Goal: Information Seeking & Learning: Compare options

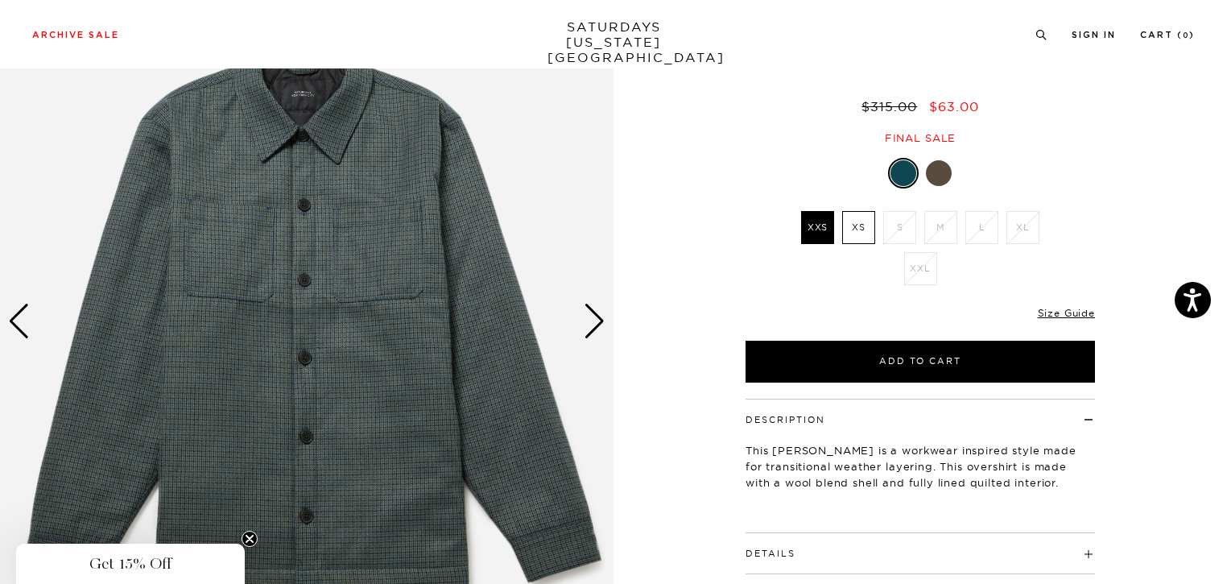
scroll to position [161, 0]
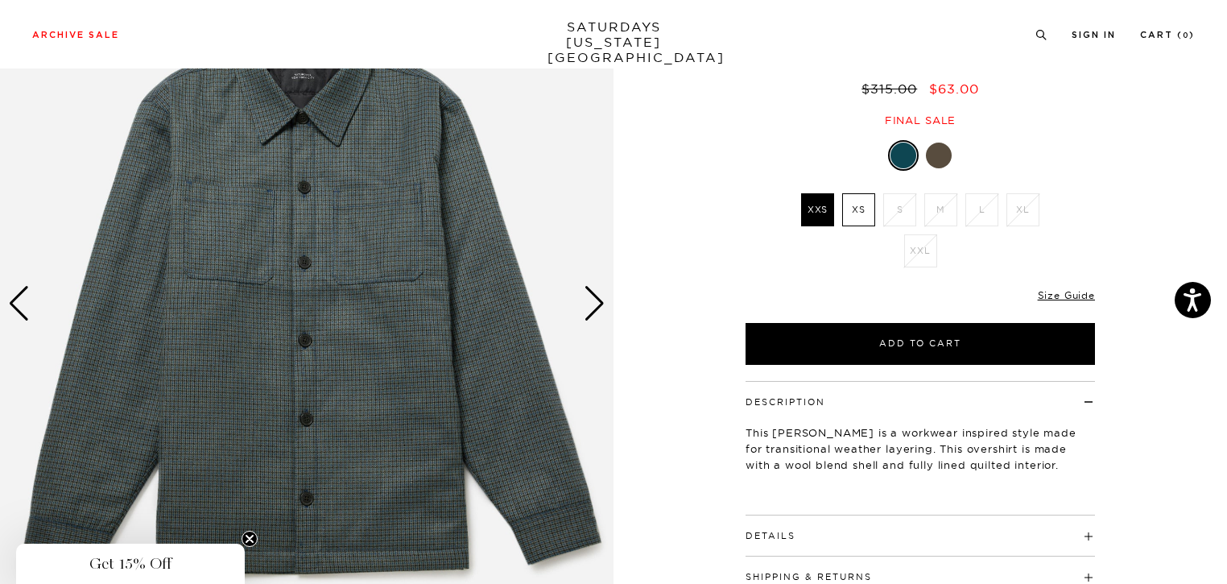
click at [606, 317] on img at bounding box center [307, 303] width 614 height 767
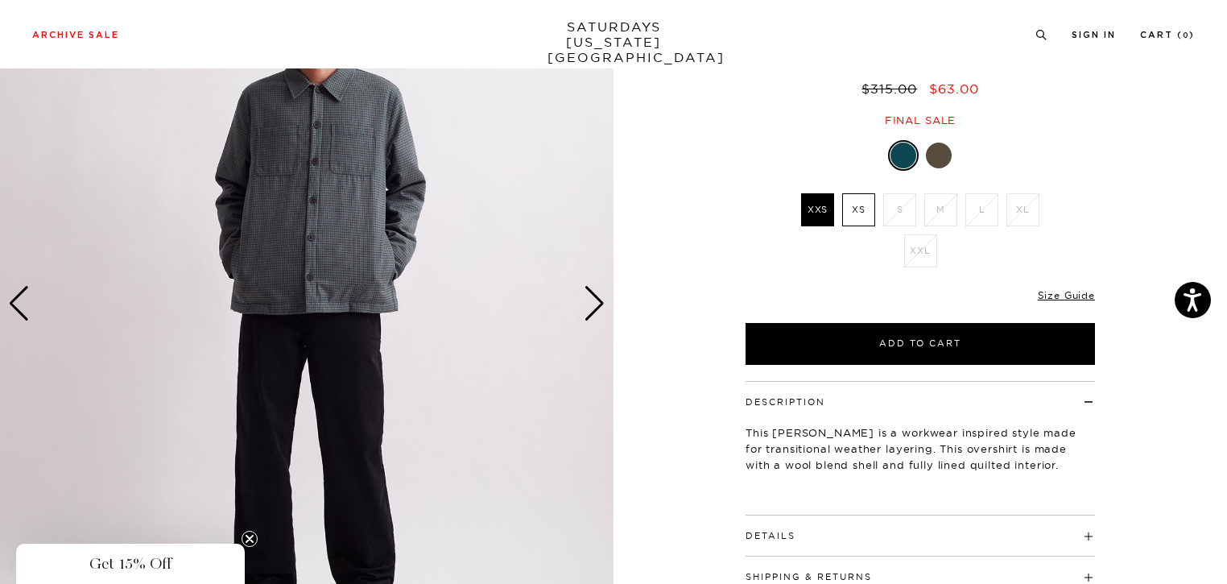
click at [599, 313] on div "Next slide" at bounding box center [595, 303] width 22 height 35
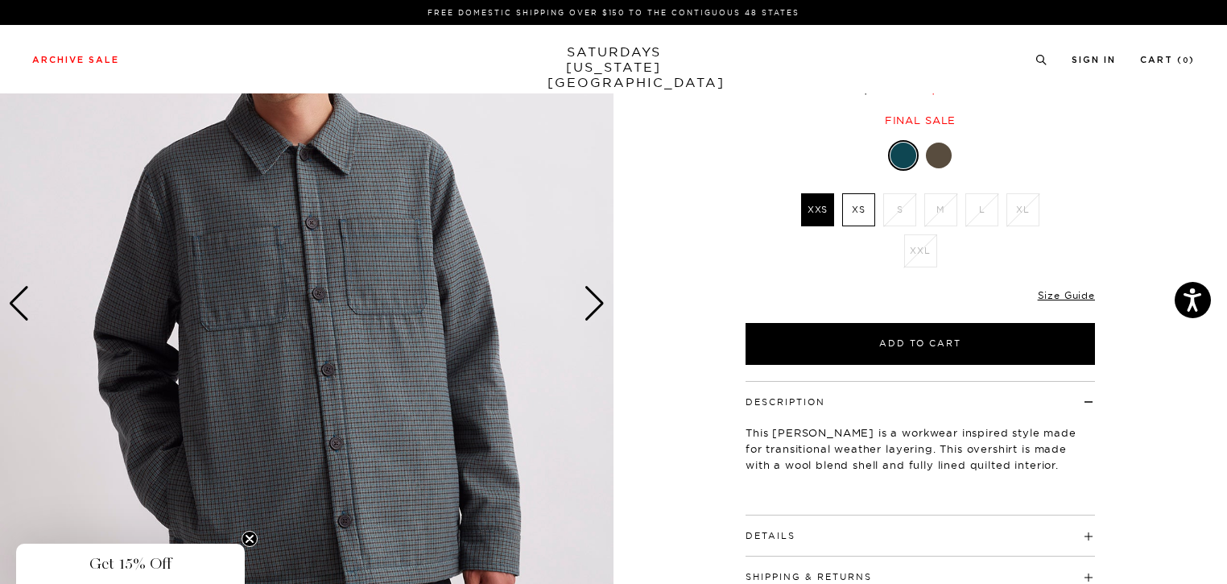
scroll to position [0, 0]
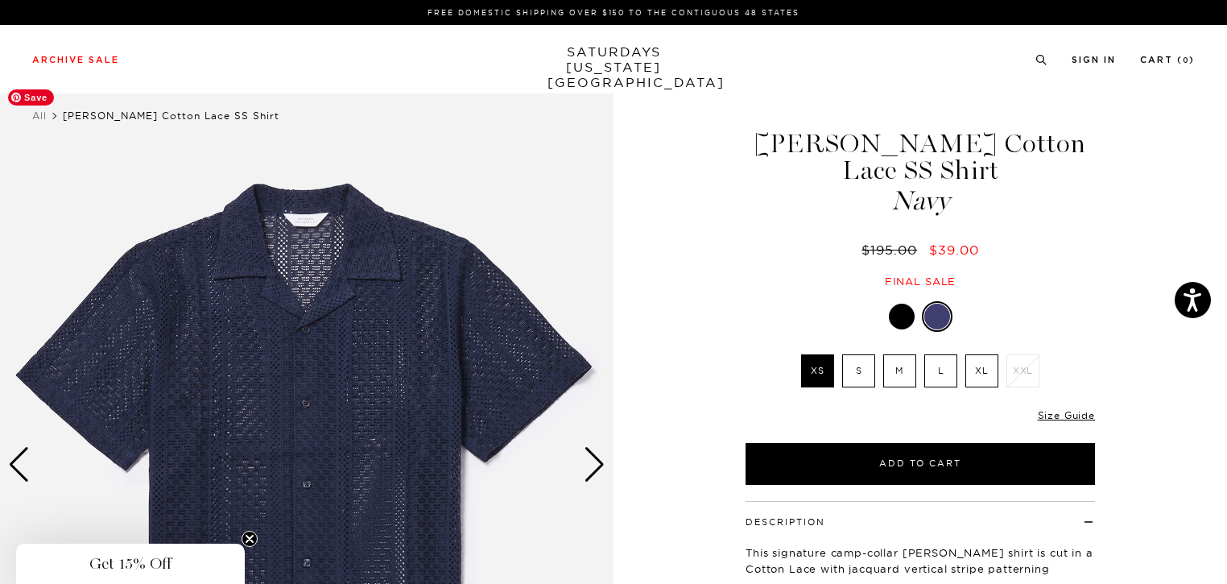
click at [588, 446] on img at bounding box center [307, 464] width 614 height 767
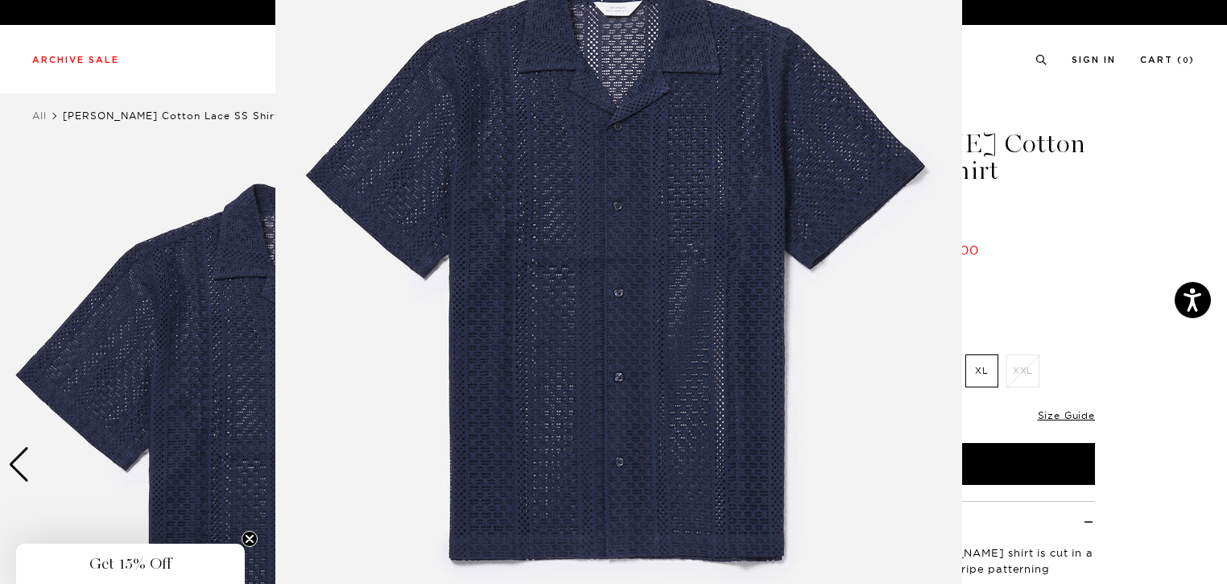
scroll to position [143, 0]
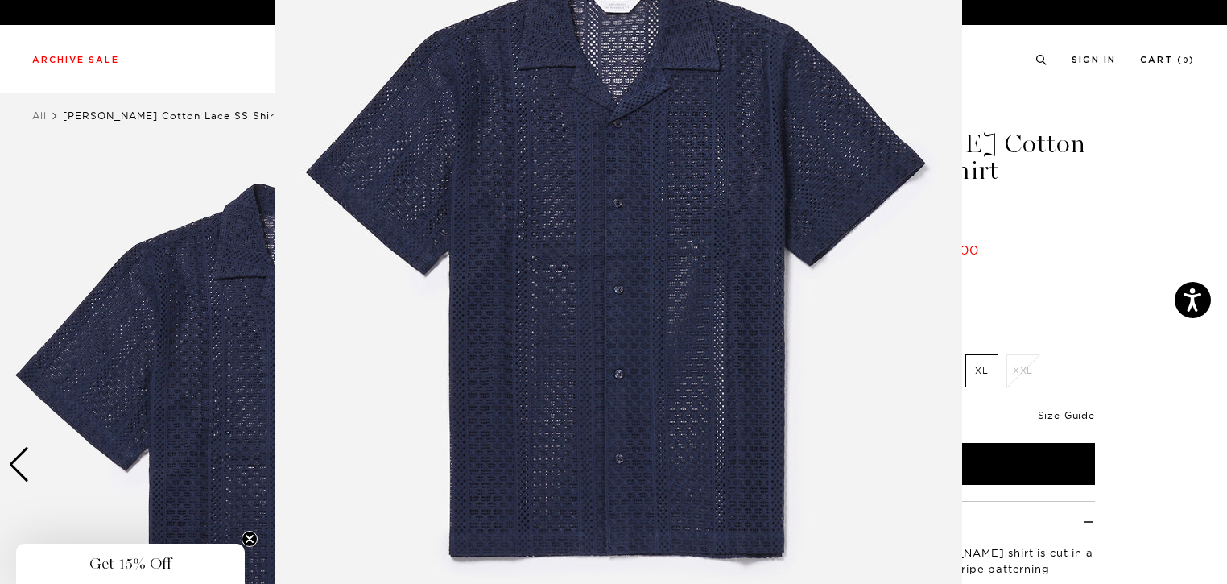
click at [672, 386] on img at bounding box center [618, 269] width 687 height 825
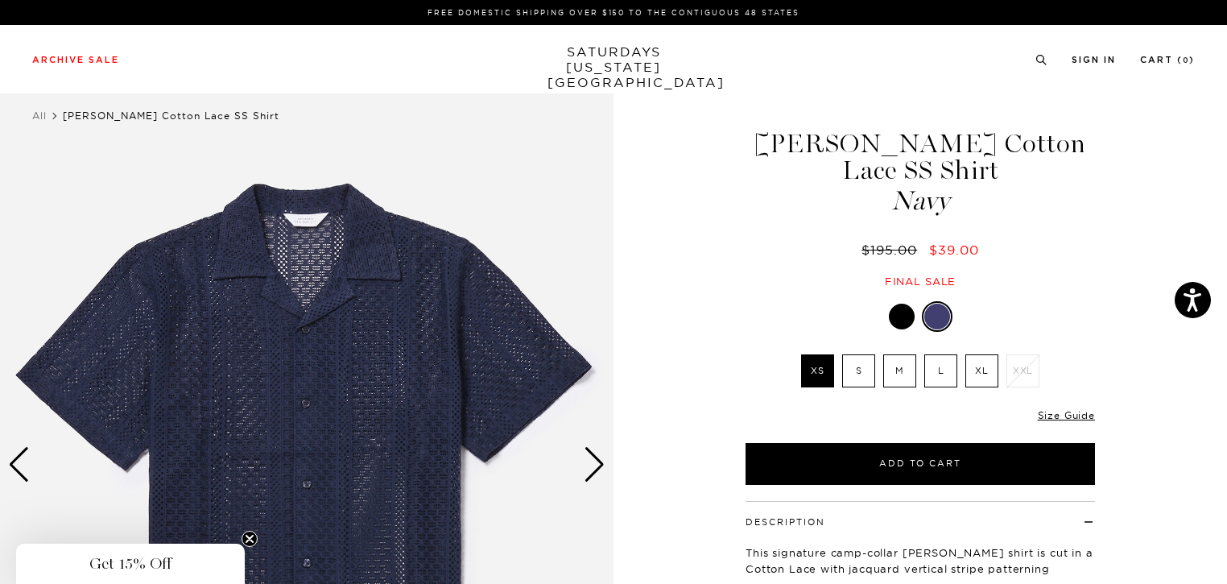
click at [887, 301] on div at bounding box center [920, 316] width 349 height 31
click at [891, 304] on div at bounding box center [902, 317] width 26 height 26
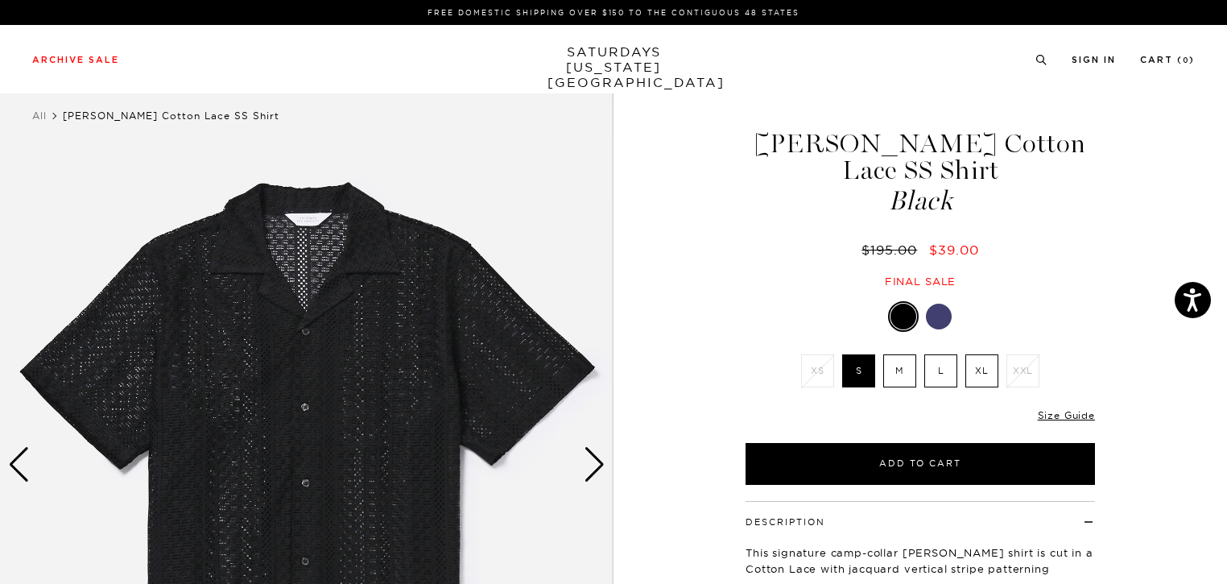
click at [588, 461] on div "Next slide" at bounding box center [595, 464] width 22 height 35
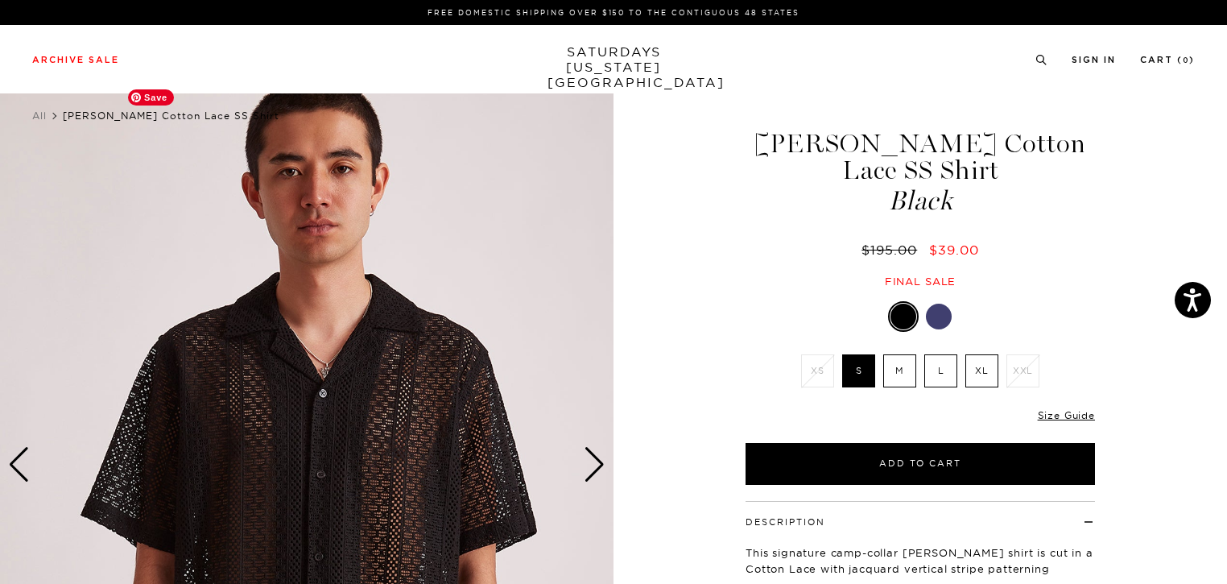
click at [581, 462] on img at bounding box center [307, 464] width 614 height 767
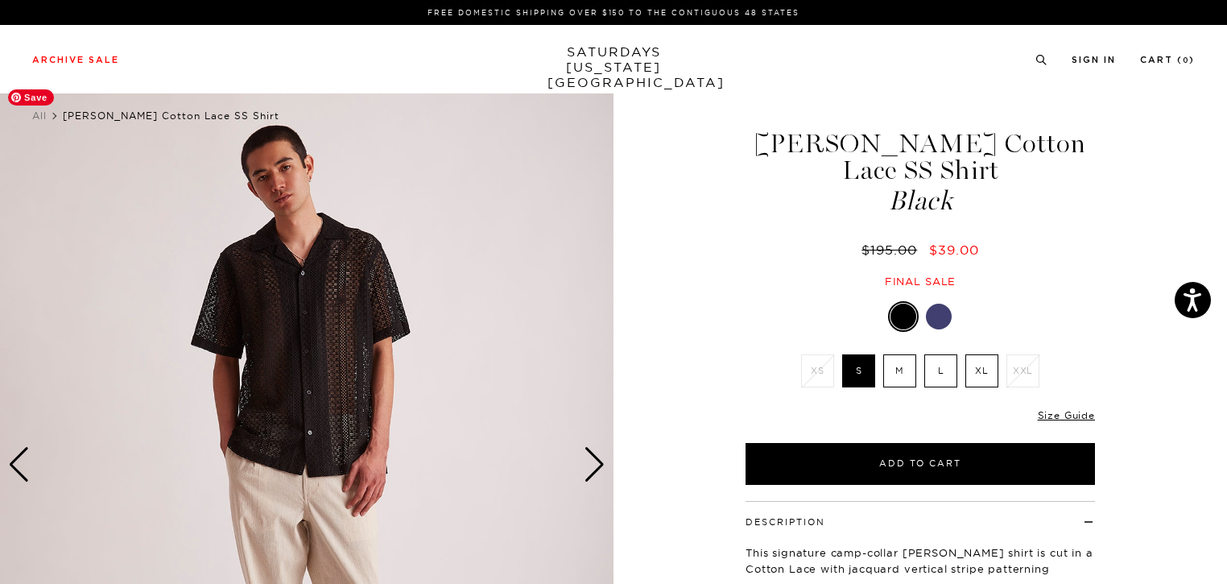
click at [581, 462] on img at bounding box center [307, 464] width 614 height 767
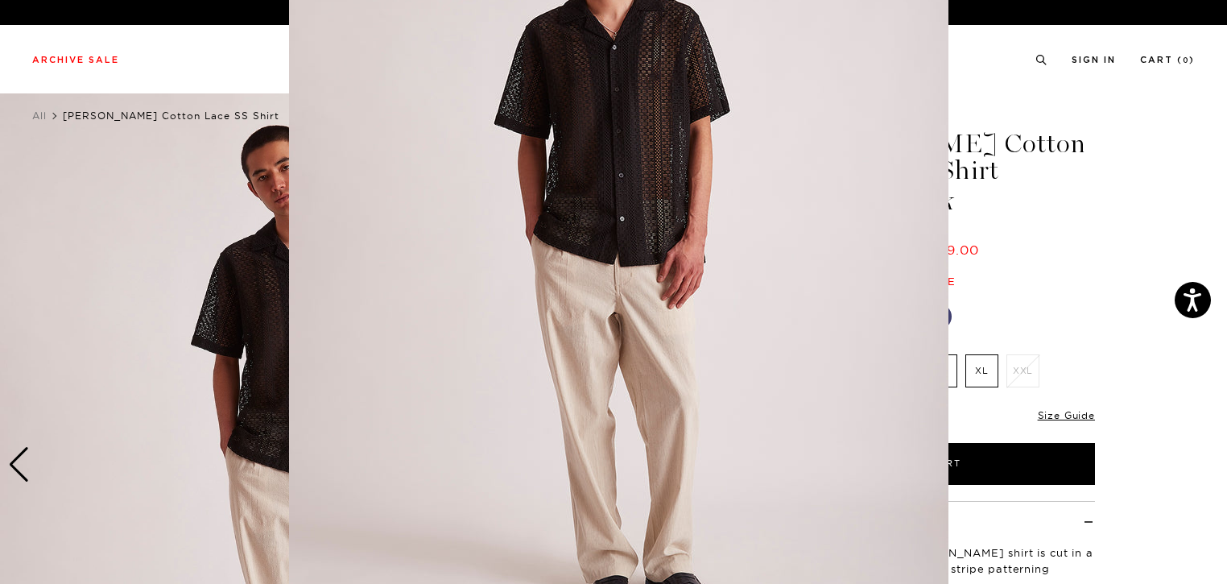
scroll to position [163, 0]
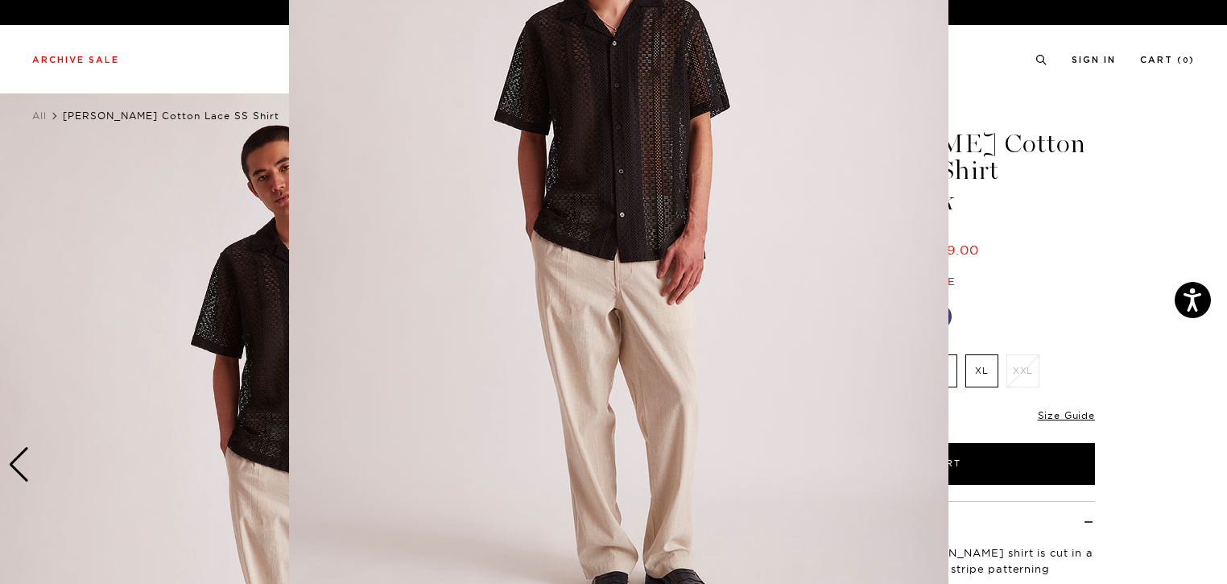
click at [625, 440] on img at bounding box center [619, 249] width 660 height 825
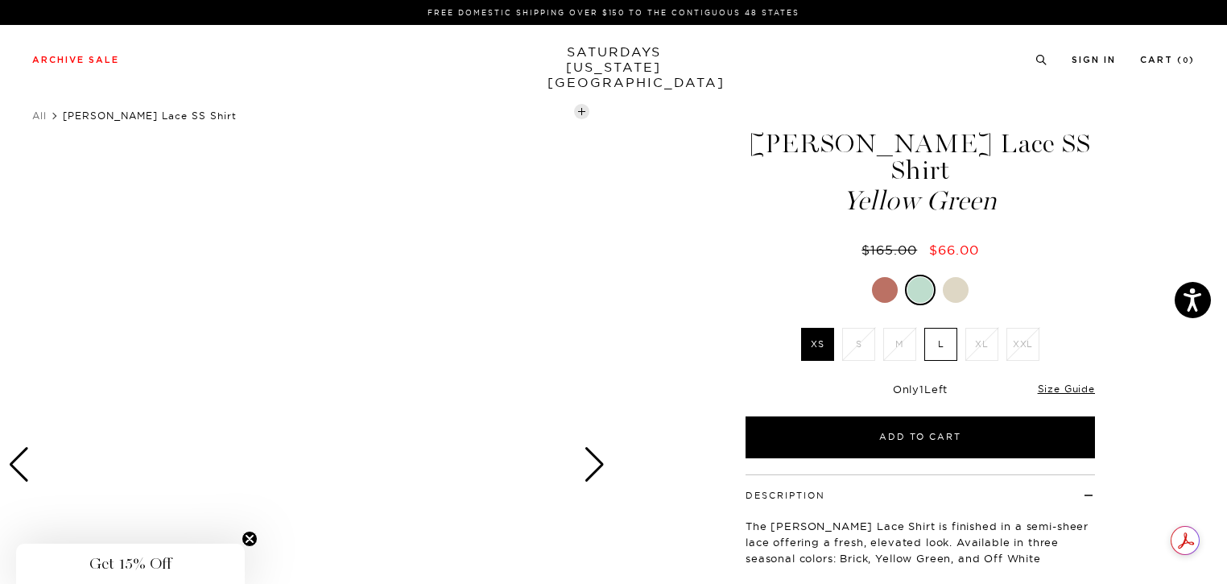
click at [604, 461] on div "Next slide" at bounding box center [595, 464] width 22 height 35
click at [598, 462] on div "Next slide" at bounding box center [595, 464] width 22 height 35
click at [252, 536] on icon "Close teaser" at bounding box center [249, 539] width 6 height 6
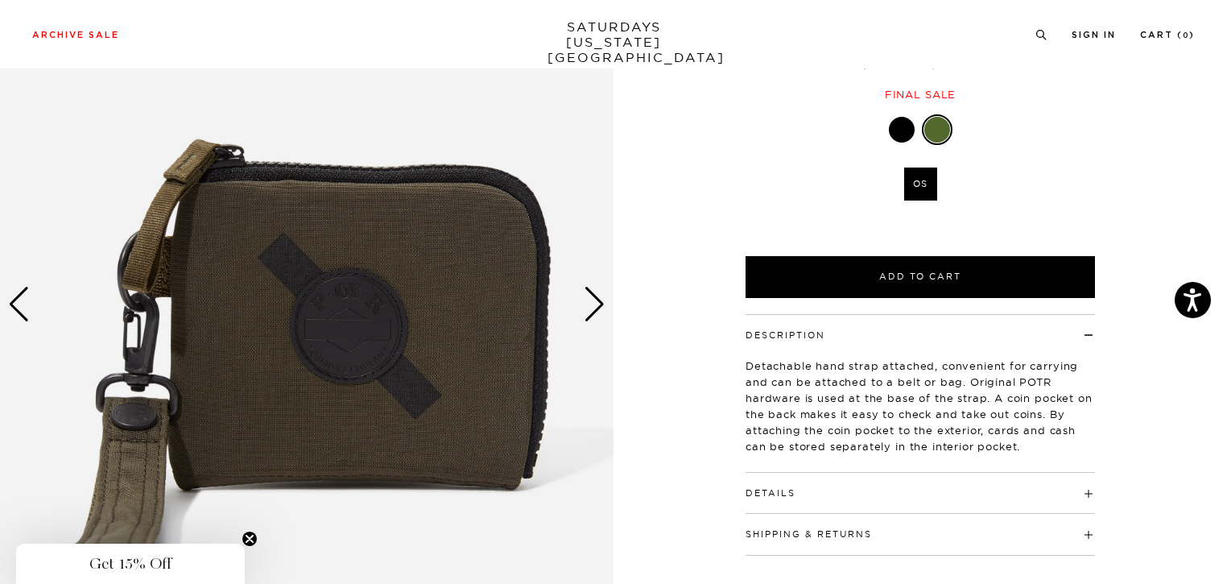
scroll to position [161, 0]
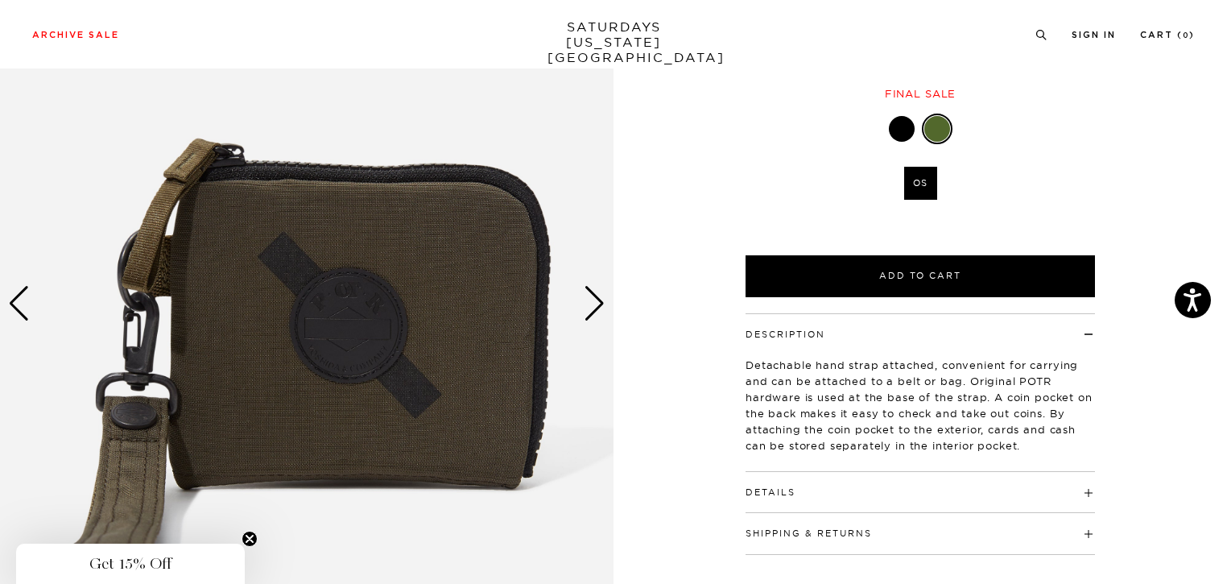
click at [595, 304] on div "Next slide" at bounding box center [595, 303] width 22 height 35
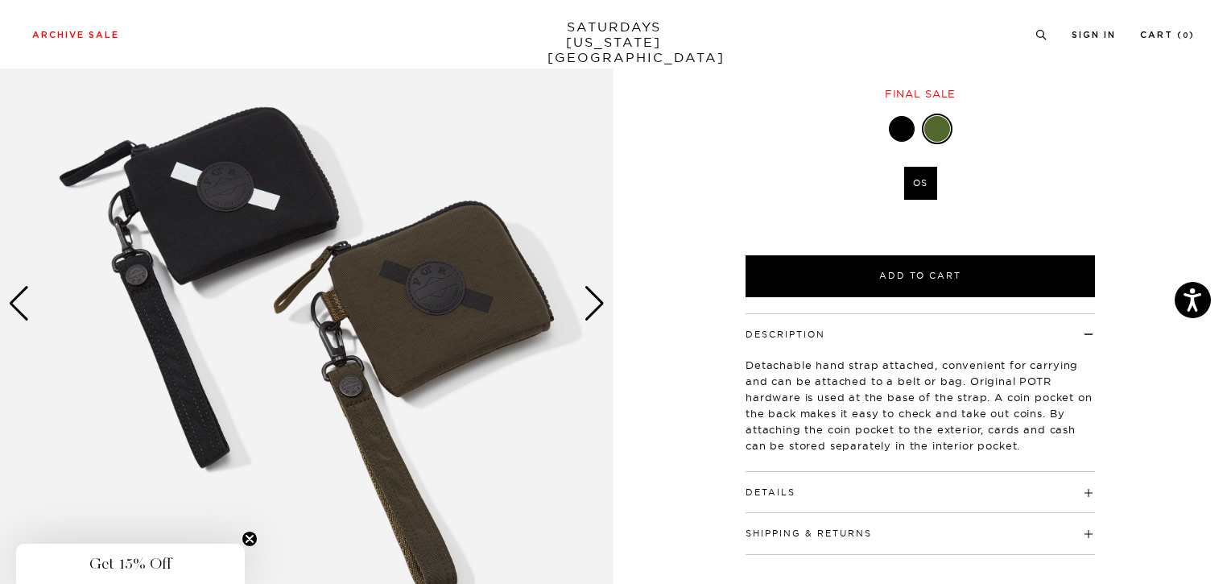
click at [594, 304] on div "Next slide" at bounding box center [595, 303] width 22 height 35
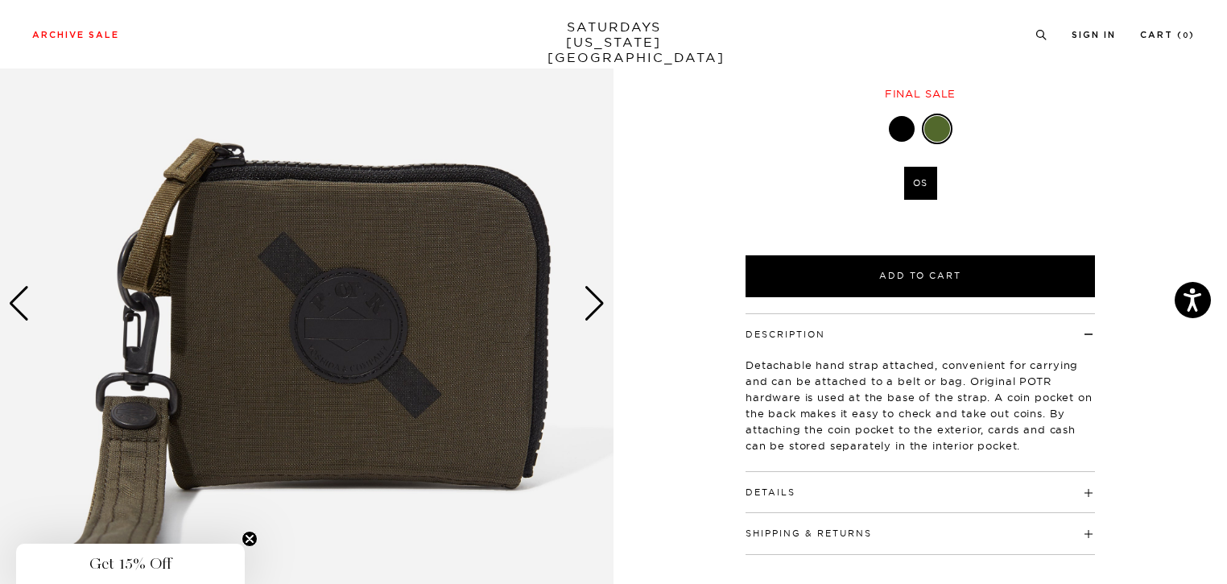
click at [594, 304] on div "Next slide" at bounding box center [595, 303] width 22 height 35
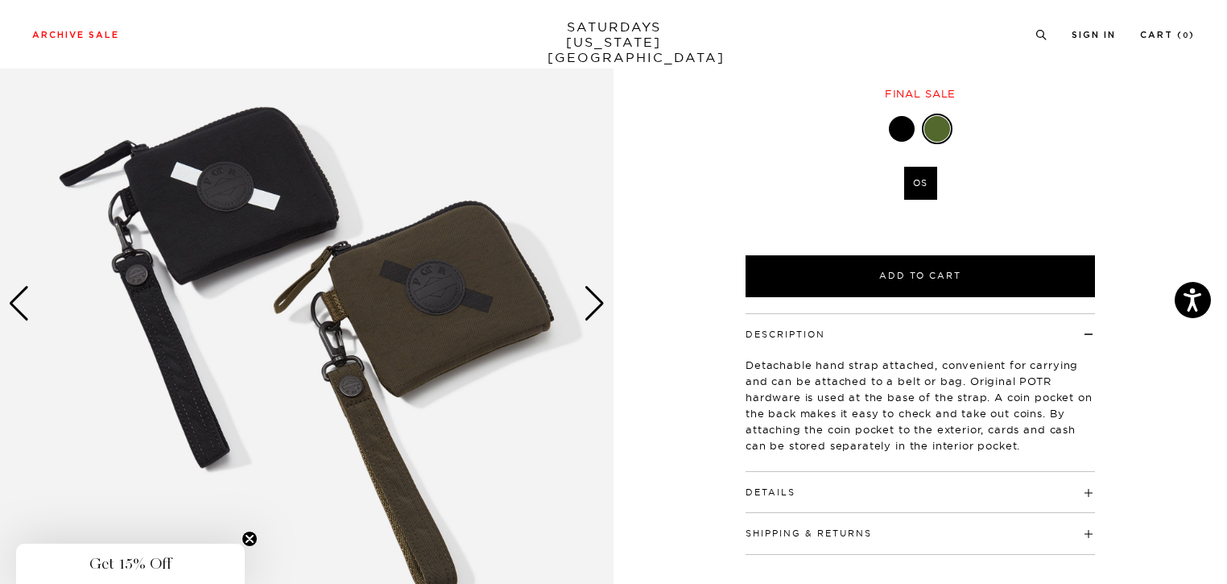
click at [594, 304] on div "Next slide" at bounding box center [595, 303] width 22 height 35
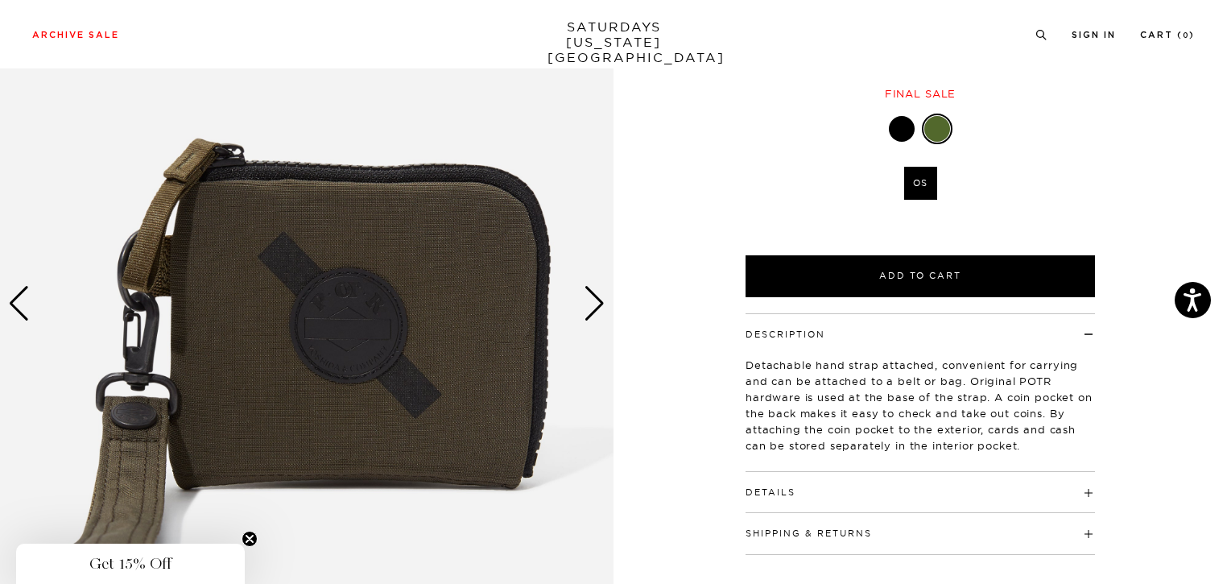
click at [594, 302] on div "Next slide" at bounding box center [595, 303] width 22 height 35
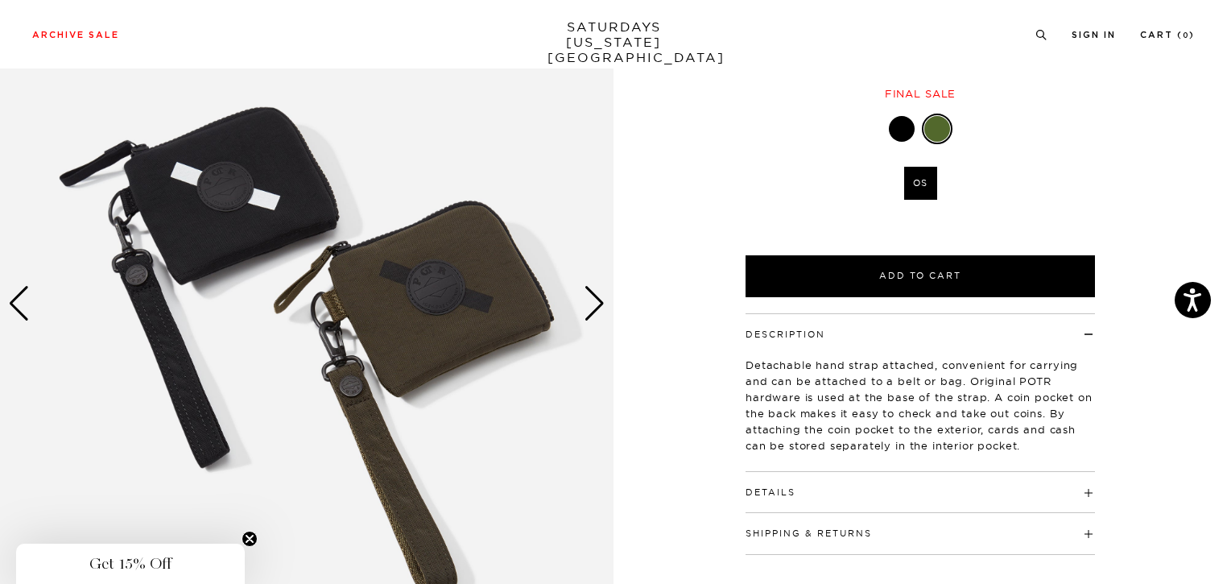
click at [591, 302] on div "Next slide" at bounding box center [595, 303] width 22 height 35
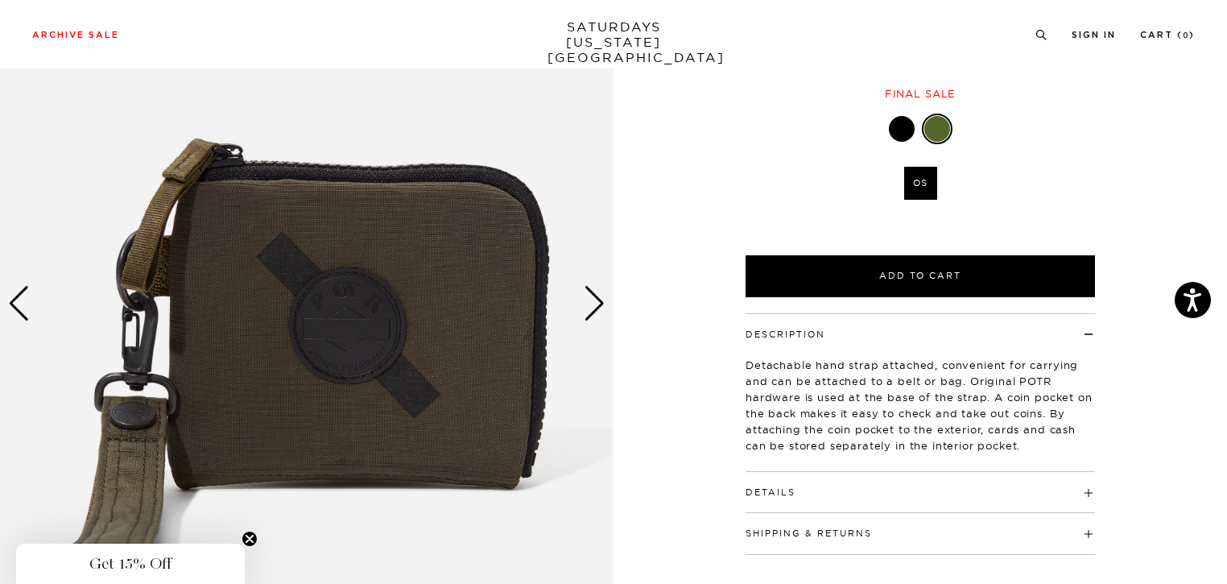
click at [586, 302] on div "Next slide" at bounding box center [595, 303] width 22 height 35
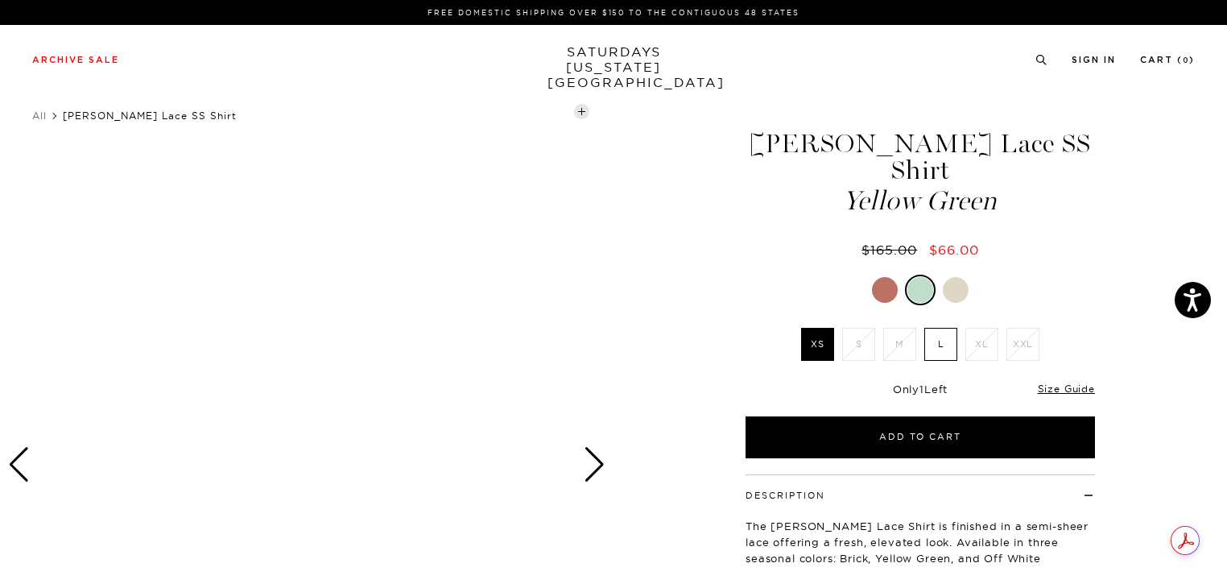
click at [883, 277] on div at bounding box center [885, 290] width 26 height 26
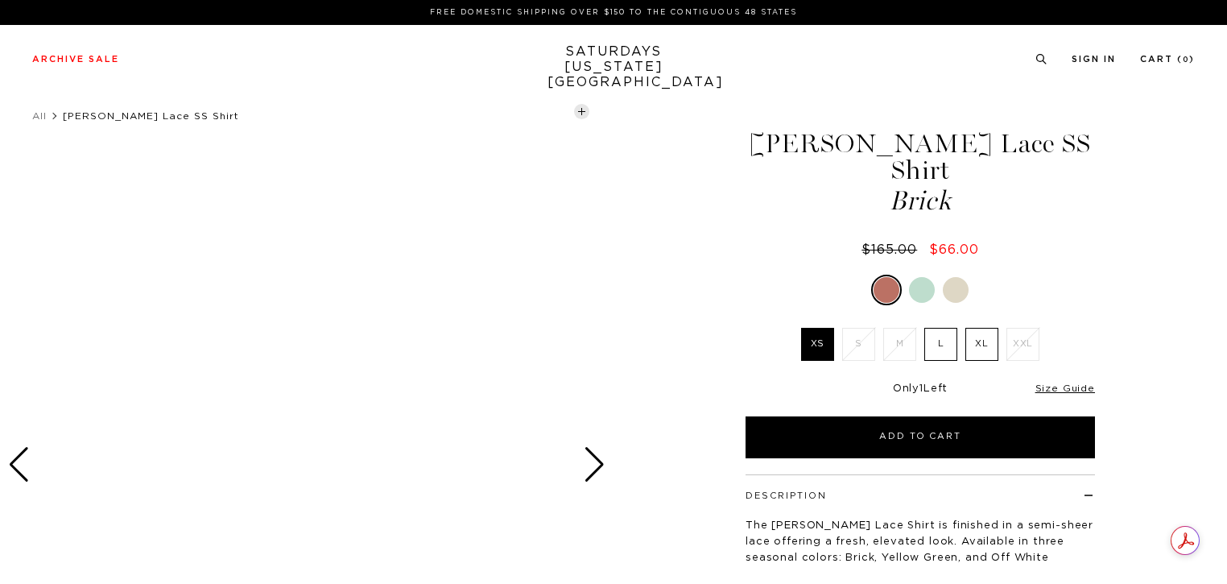
click at [598, 465] on div "Next slide" at bounding box center [595, 464] width 22 height 35
click at [594, 467] on div "Next slide" at bounding box center [595, 464] width 22 height 35
click at [965, 277] on div at bounding box center [956, 290] width 26 height 26
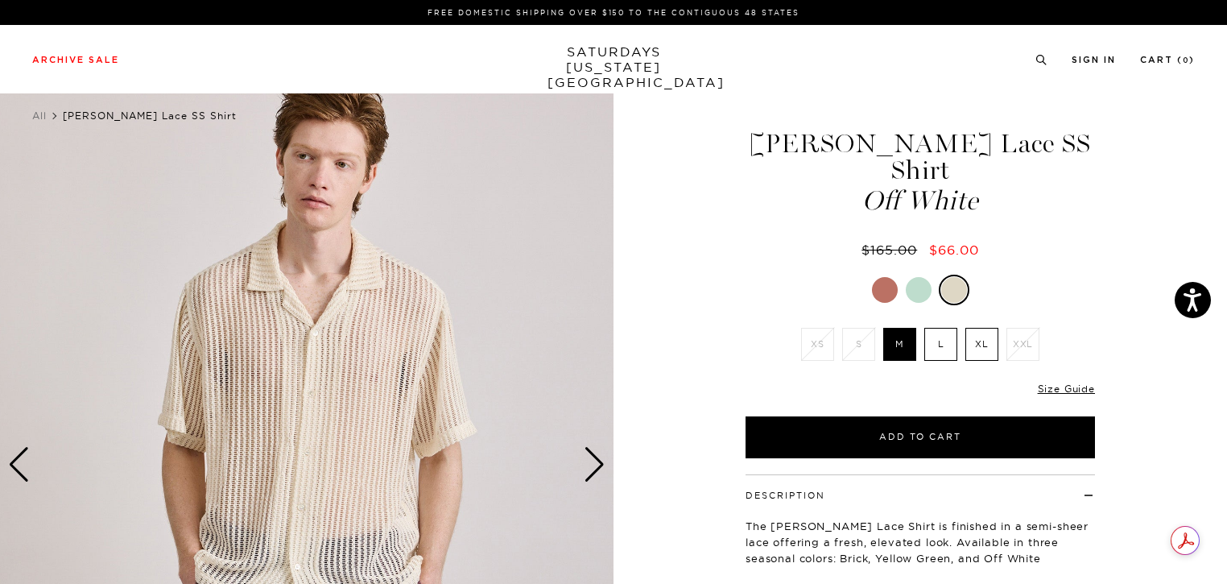
click at [920, 277] on div at bounding box center [919, 290] width 26 height 26
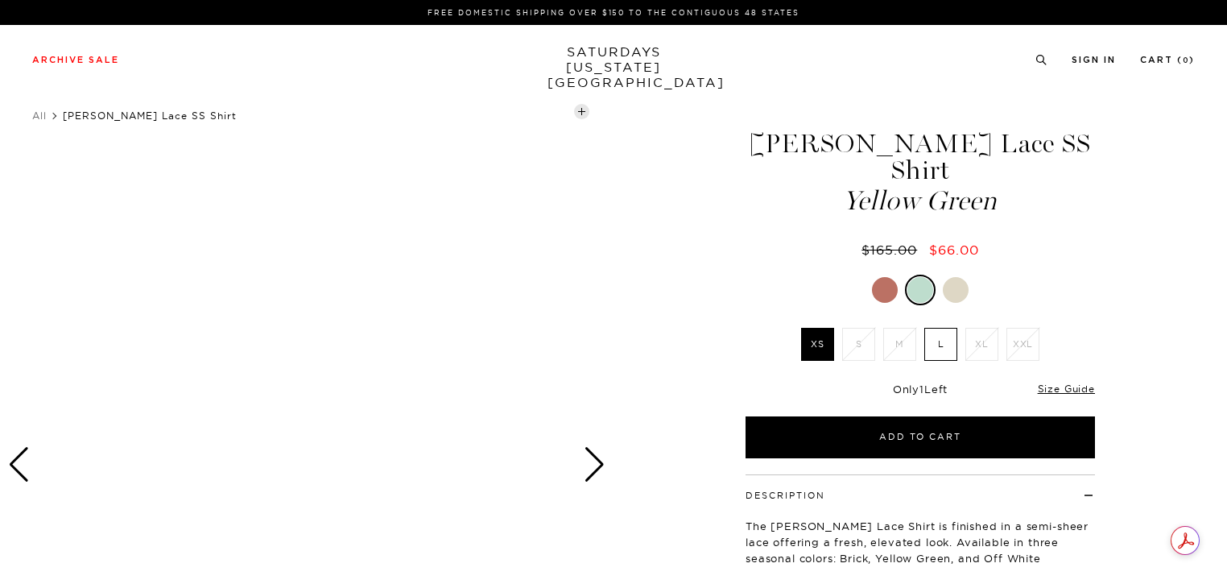
click at [894, 277] on div at bounding box center [885, 290] width 26 height 26
click at [942, 328] on label "L" at bounding box center [940, 344] width 33 height 33
click at [0, 0] on input "L" at bounding box center [0, 0] width 0 height 0
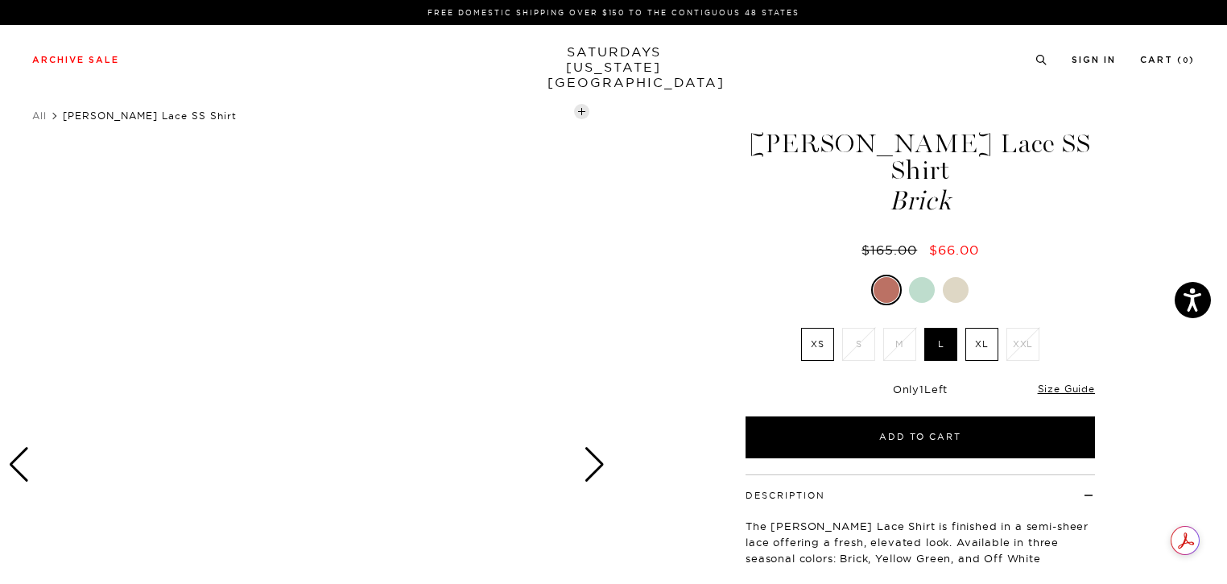
click at [593, 468] on div "Next slide" at bounding box center [595, 464] width 22 height 35
click at [593, 467] on div "Next slide" at bounding box center [595, 464] width 22 height 35
click at [593, 466] on div "Next slide" at bounding box center [595, 464] width 22 height 35
click at [594, 465] on div "Next slide" at bounding box center [595, 464] width 22 height 35
click at [591, 466] on div "Next slide" at bounding box center [595, 464] width 22 height 35
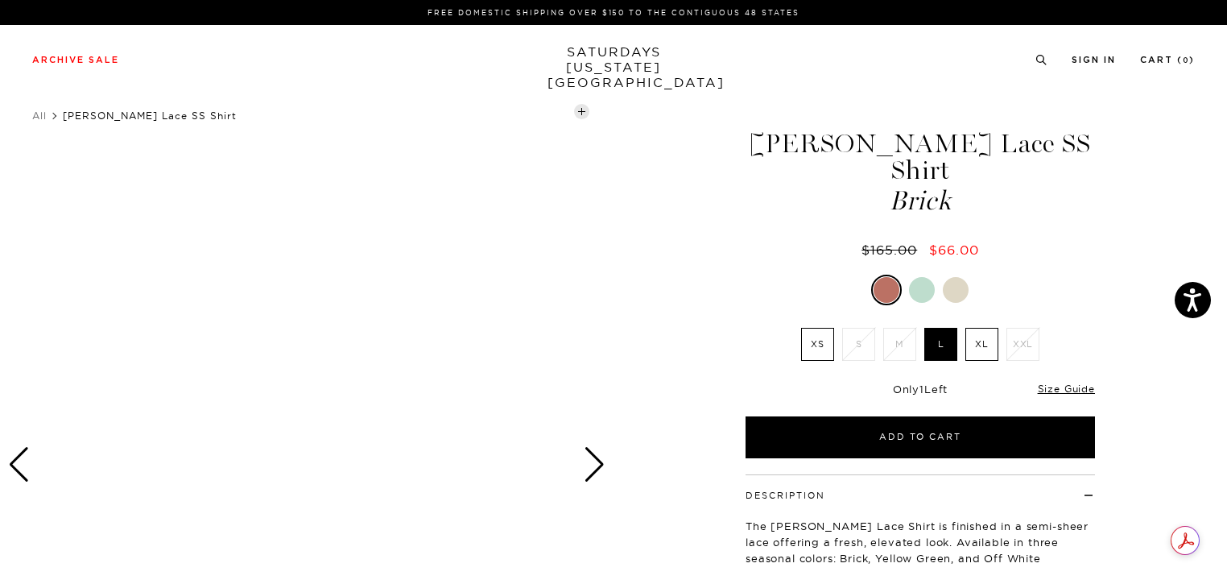
click at [591, 466] on div "Next slide" at bounding box center [595, 464] width 22 height 35
click at [407, 370] on div at bounding box center [307, 464] width 614 height 767
click at [400, 367] on div at bounding box center [307, 464] width 614 height 767
click at [400, 366] on div at bounding box center [307, 464] width 614 height 767
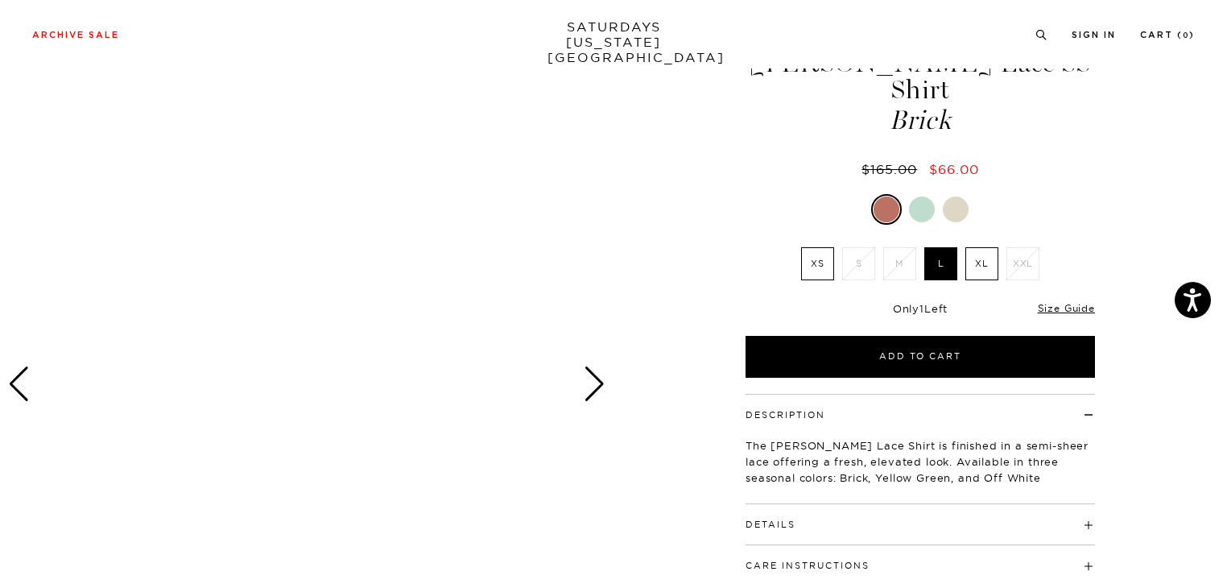
scroll to position [81, 0]
click at [608, 365] on div at bounding box center [307, 384] width 614 height 767
click at [602, 378] on div "Next slide" at bounding box center [595, 383] width 22 height 35
click at [602, 376] on div "Next slide" at bounding box center [595, 383] width 22 height 35
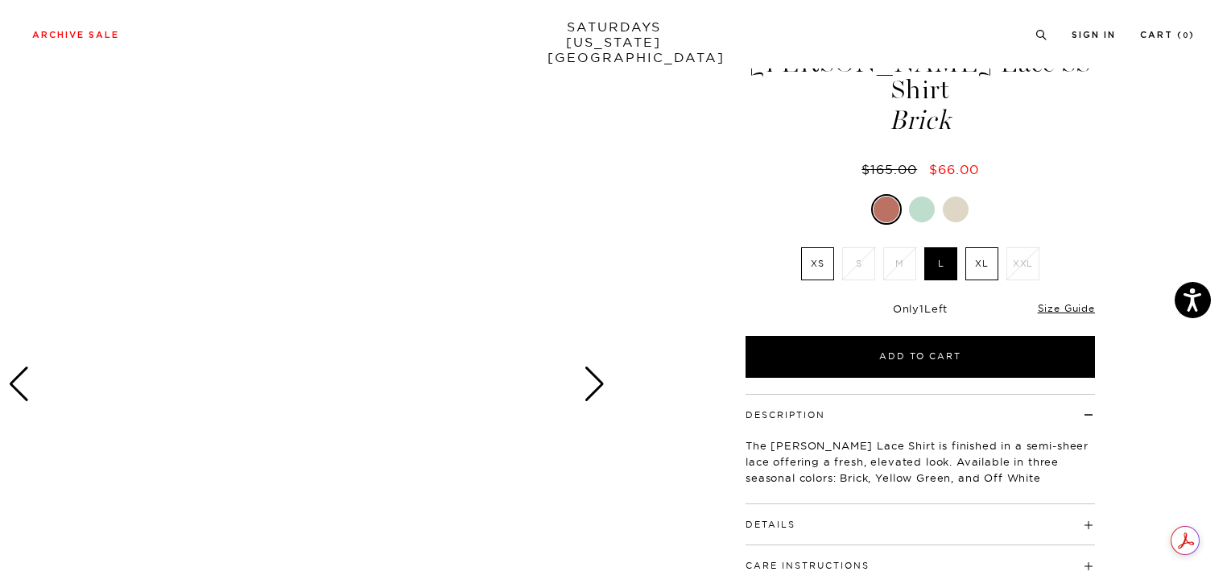
click at [598, 378] on div "Next slide" at bounding box center [595, 383] width 22 height 35
click at [962, 196] on div at bounding box center [956, 209] width 26 height 26
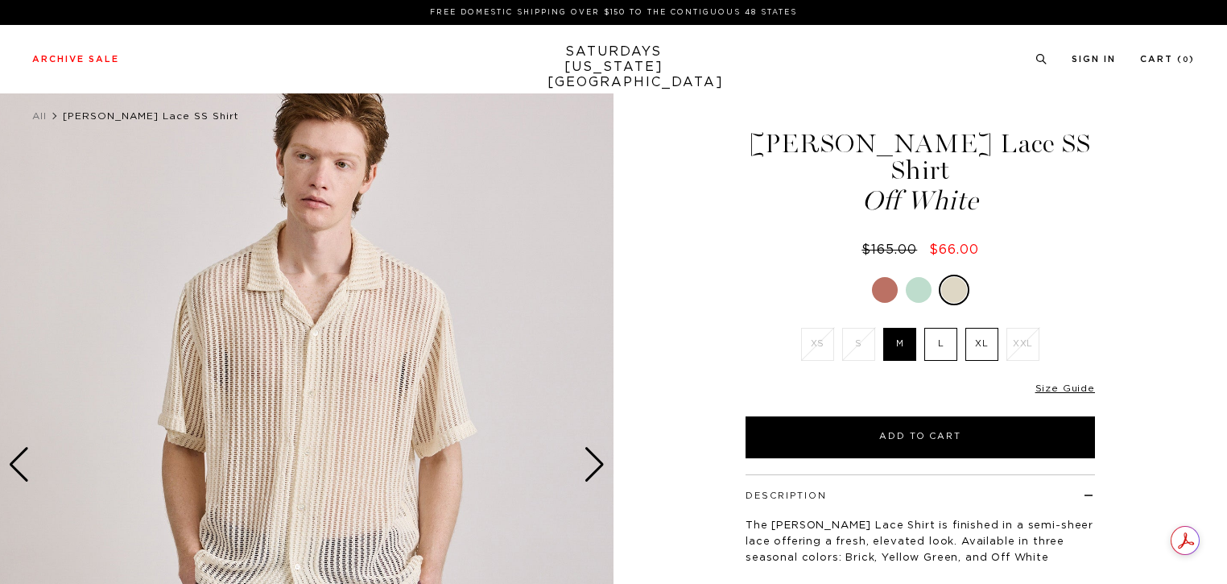
click at [600, 457] on div "Next slide" at bounding box center [595, 464] width 22 height 35
click at [594, 465] on div "Next slide" at bounding box center [595, 464] width 22 height 35
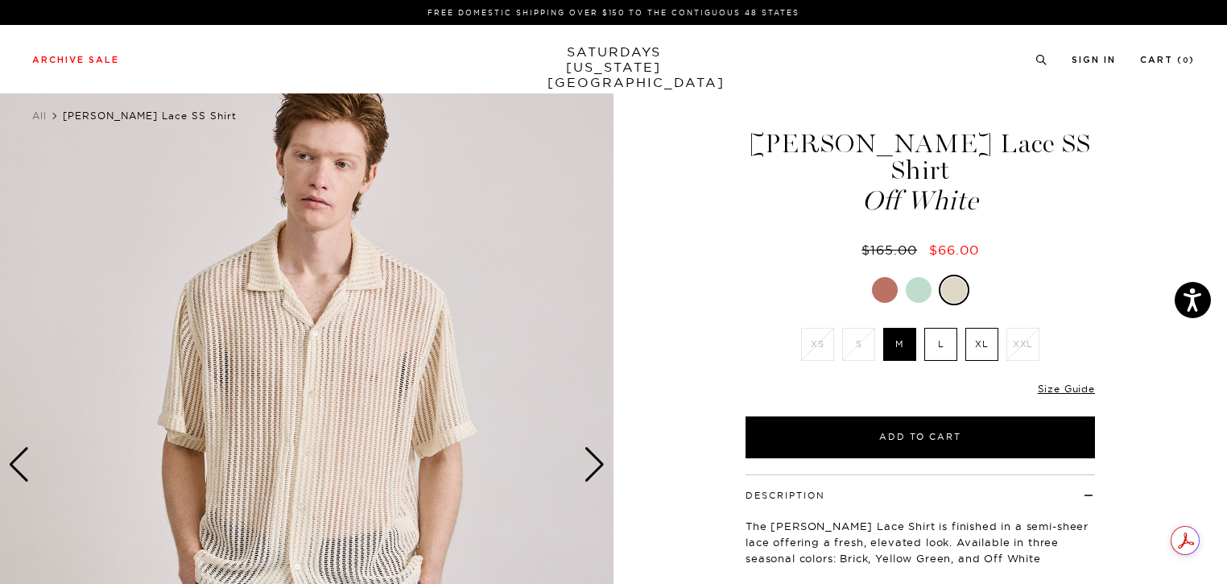
click at [594, 465] on div "Next slide" at bounding box center [595, 464] width 22 height 35
